Goal: Task Accomplishment & Management: Use online tool/utility

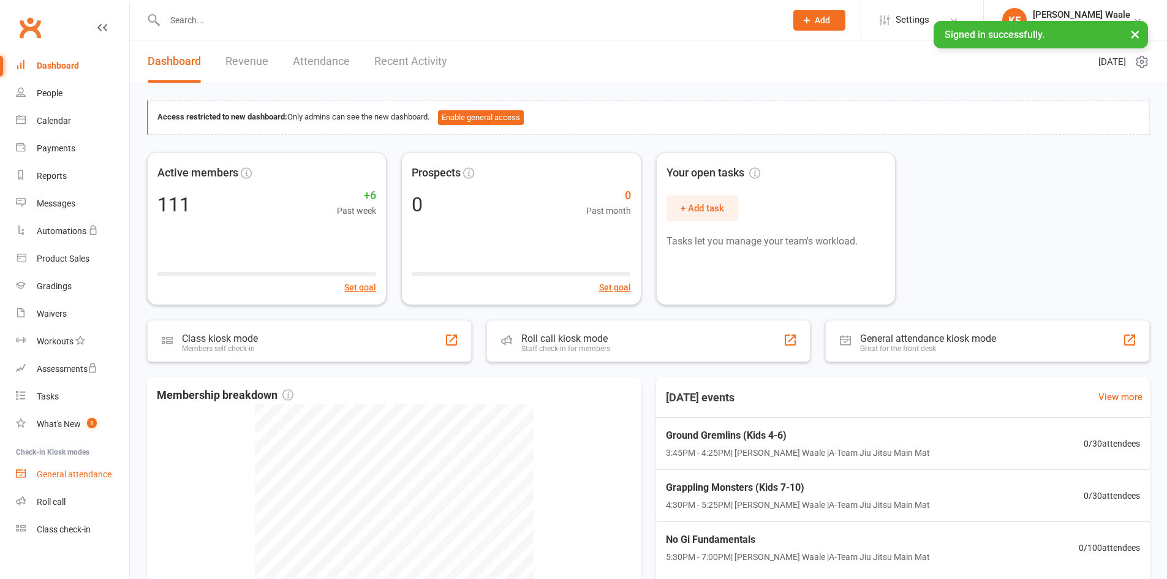
click at [83, 476] on div "General attendance" at bounding box center [74, 474] width 75 height 10
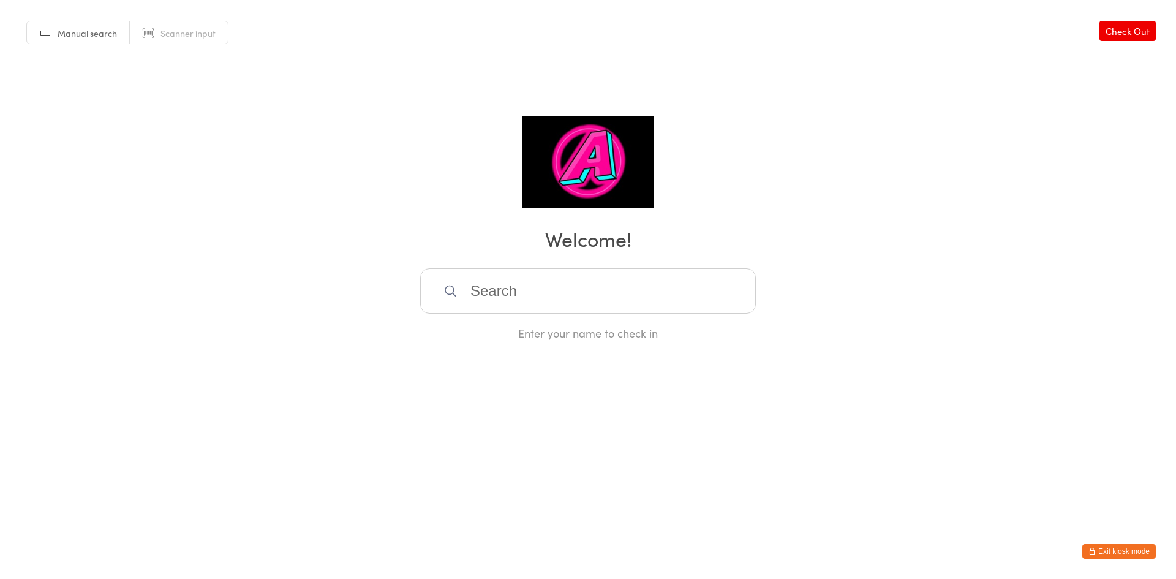
click at [541, 304] on input "search" at bounding box center [588, 290] width 336 height 45
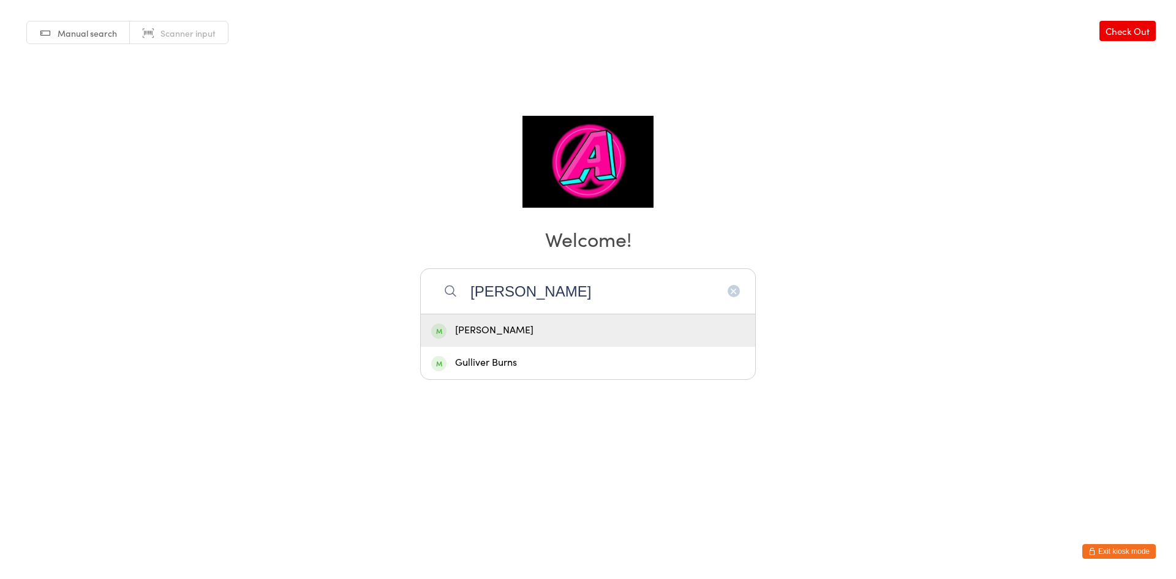
type input "Oliver"
click at [538, 325] on div "Oliver Scott" at bounding box center [588, 330] width 314 height 17
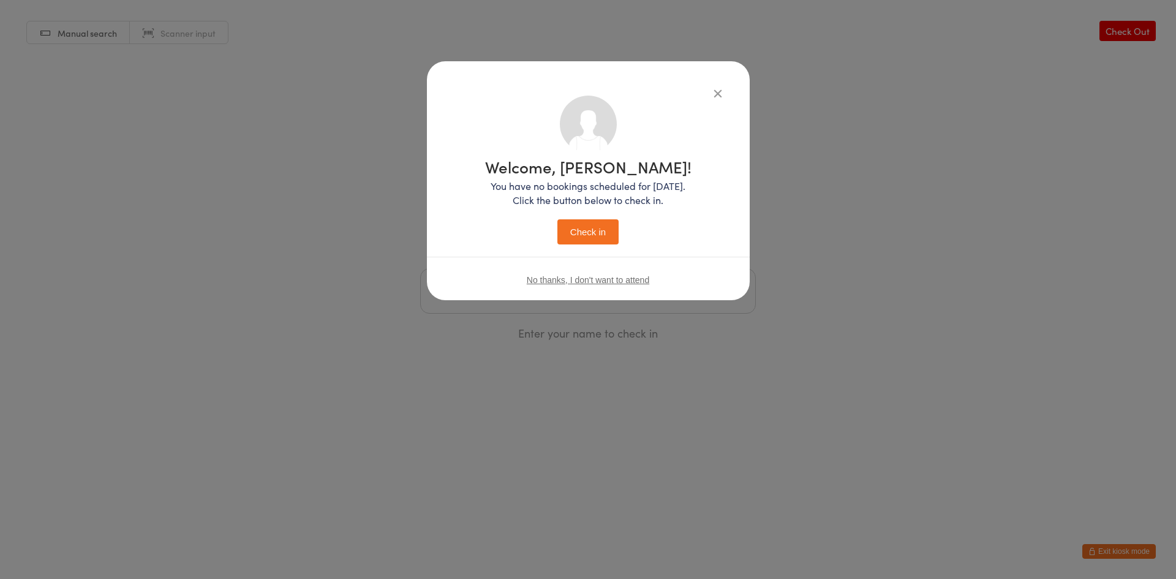
click at [593, 216] on div "Welcome, Oliver! You have no bookings scheduled for today. Click the button bel…" at bounding box center [588, 202] width 206 height 86
click at [593, 227] on button "Check in" at bounding box center [587, 231] width 61 height 25
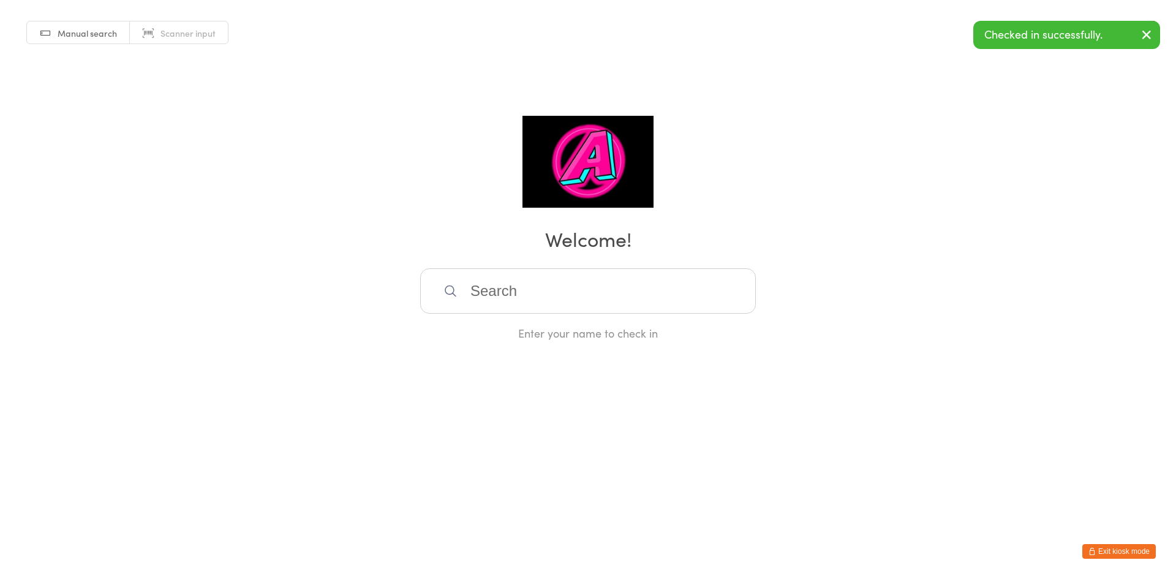
click at [551, 303] on input "search" at bounding box center [588, 290] width 336 height 45
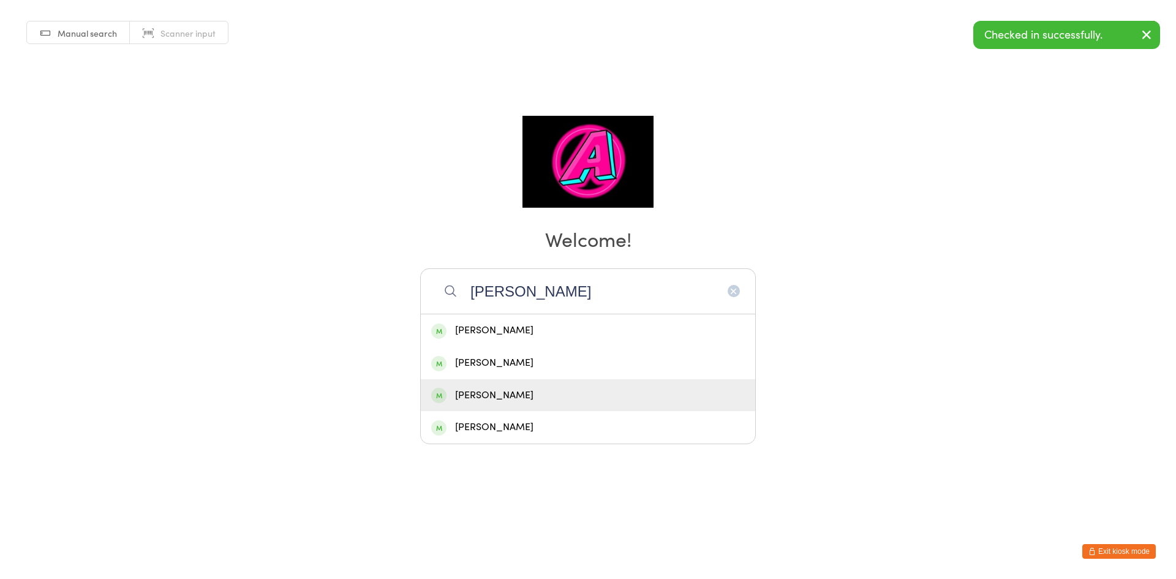
type input "Ryan"
click at [525, 393] on div "Ryan Davies" at bounding box center [588, 395] width 314 height 17
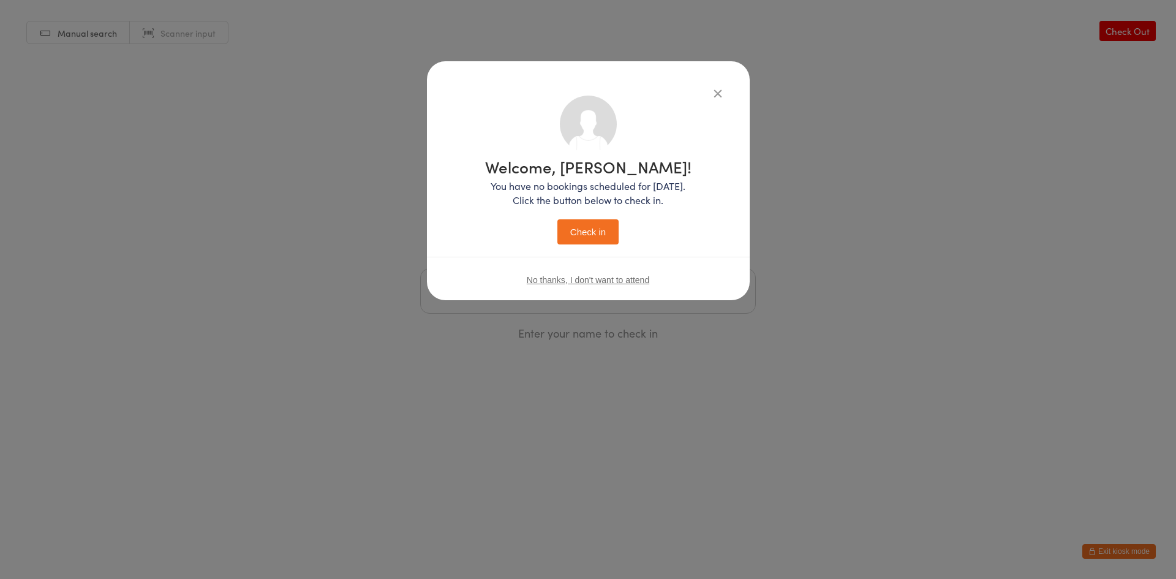
click at [585, 234] on button "Check in" at bounding box center [587, 231] width 61 height 25
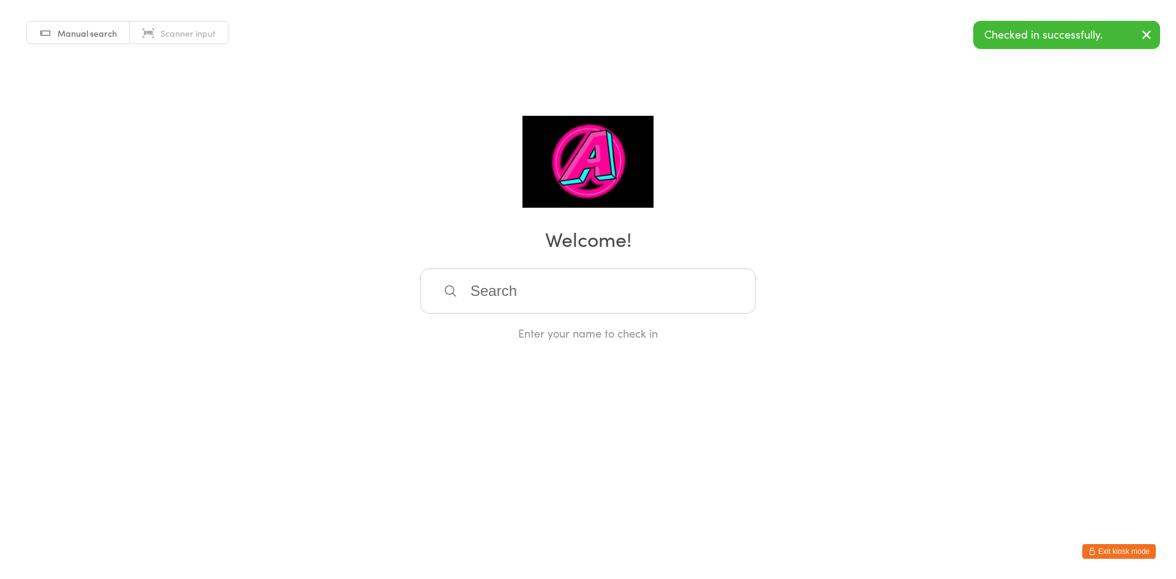
click at [506, 304] on input "search" at bounding box center [588, 290] width 336 height 45
click at [505, 314] on div "Abraham Gabriel" at bounding box center [588, 331] width 336 height 34
click at [550, 300] on input "Abraha" at bounding box center [588, 290] width 336 height 45
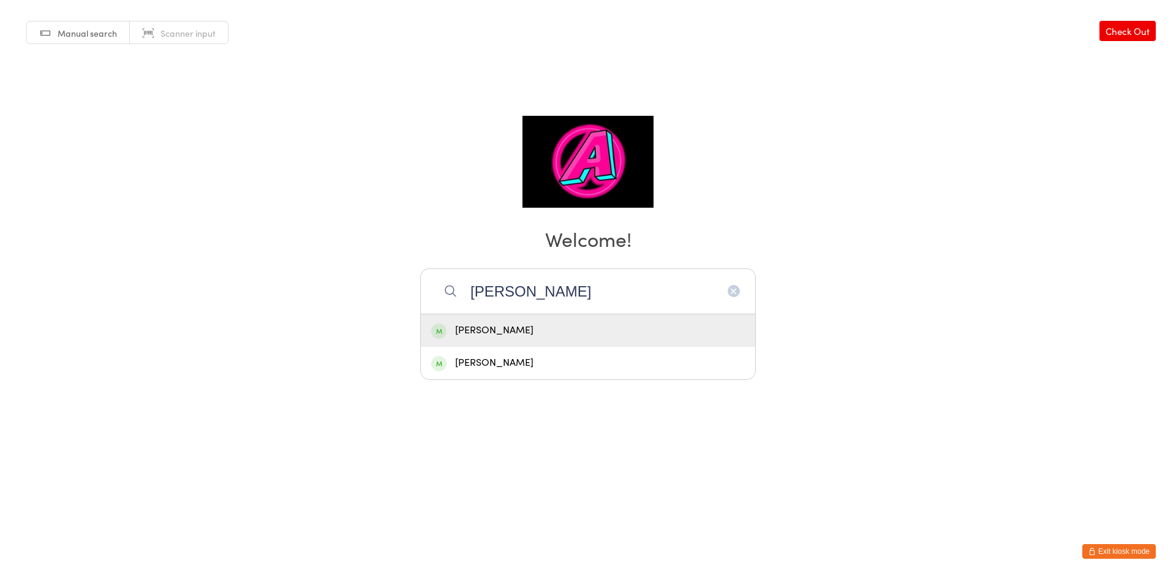
type input "Abraham"
click at [544, 325] on div "Abraham Gabriel" at bounding box center [588, 330] width 314 height 17
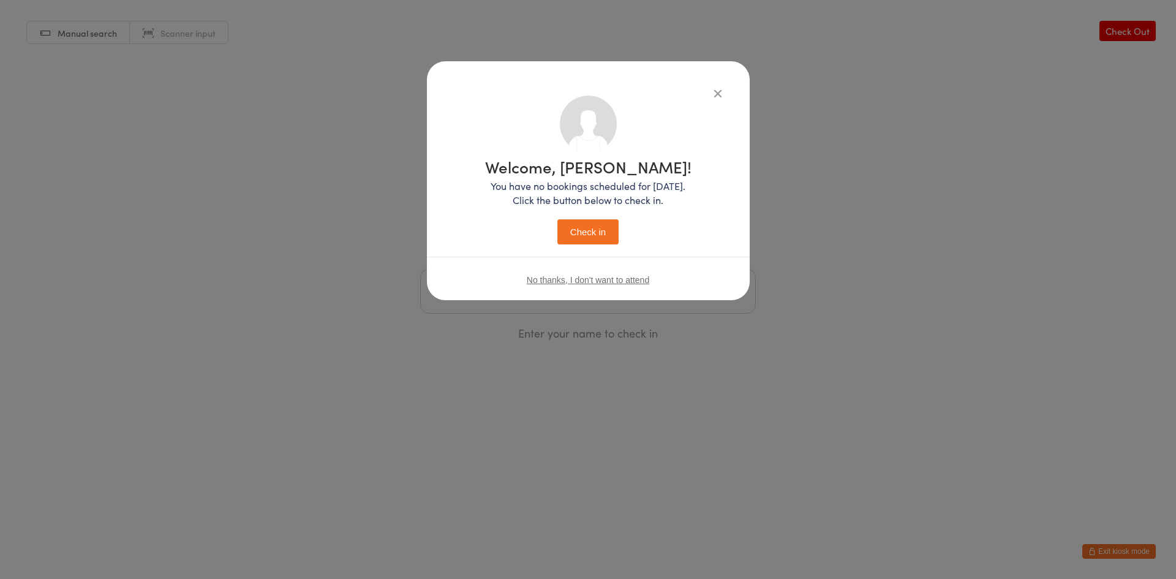
click at [592, 228] on button "Check in" at bounding box center [587, 231] width 61 height 25
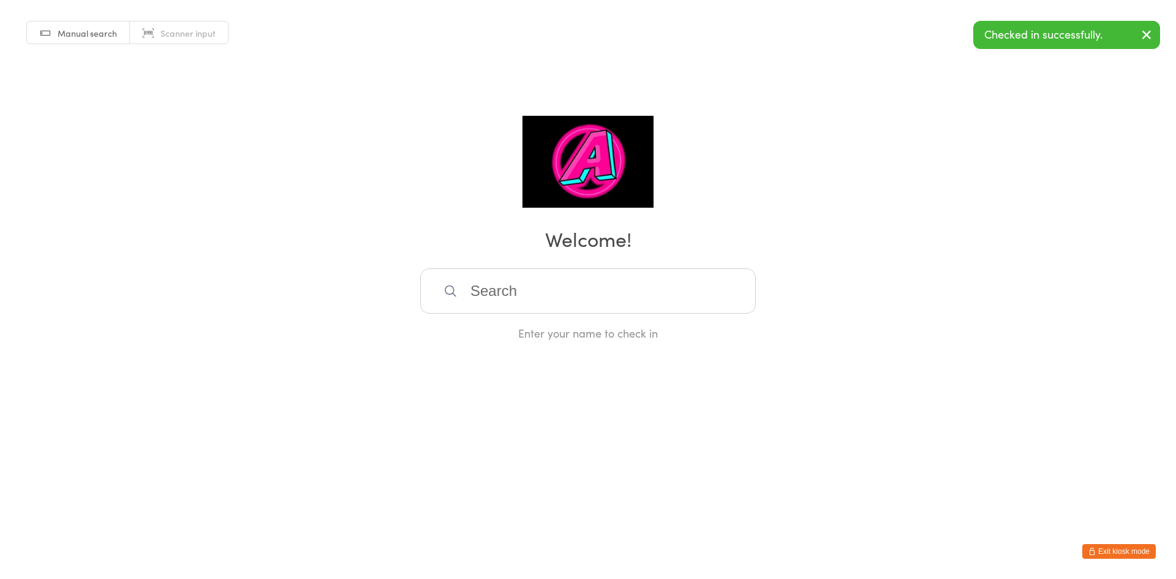
click at [1124, 553] on button "Exit kiosk mode" at bounding box center [1118, 551] width 73 height 15
